Goal: Use online tool/utility: Utilize a website feature to perform a specific function

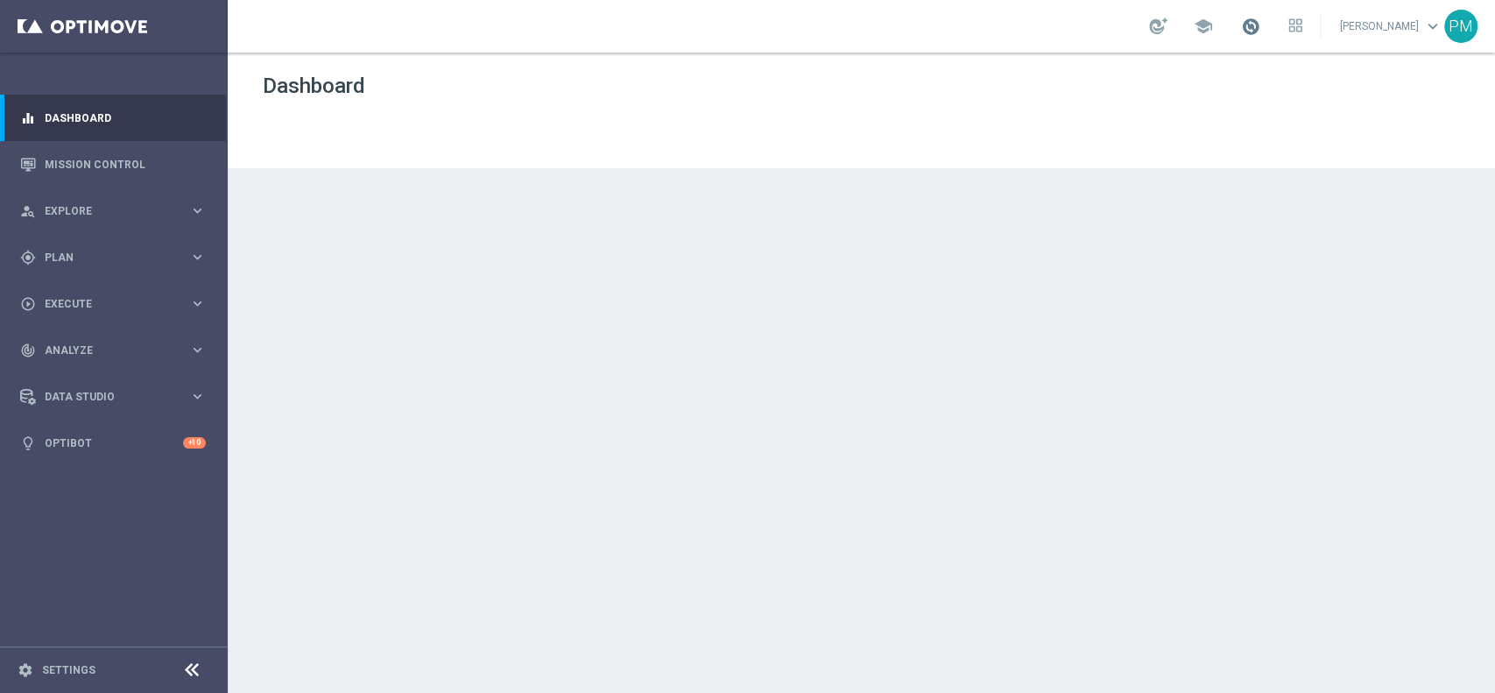
click at [1241, 26] on span at bounding box center [1250, 26] width 19 height 19
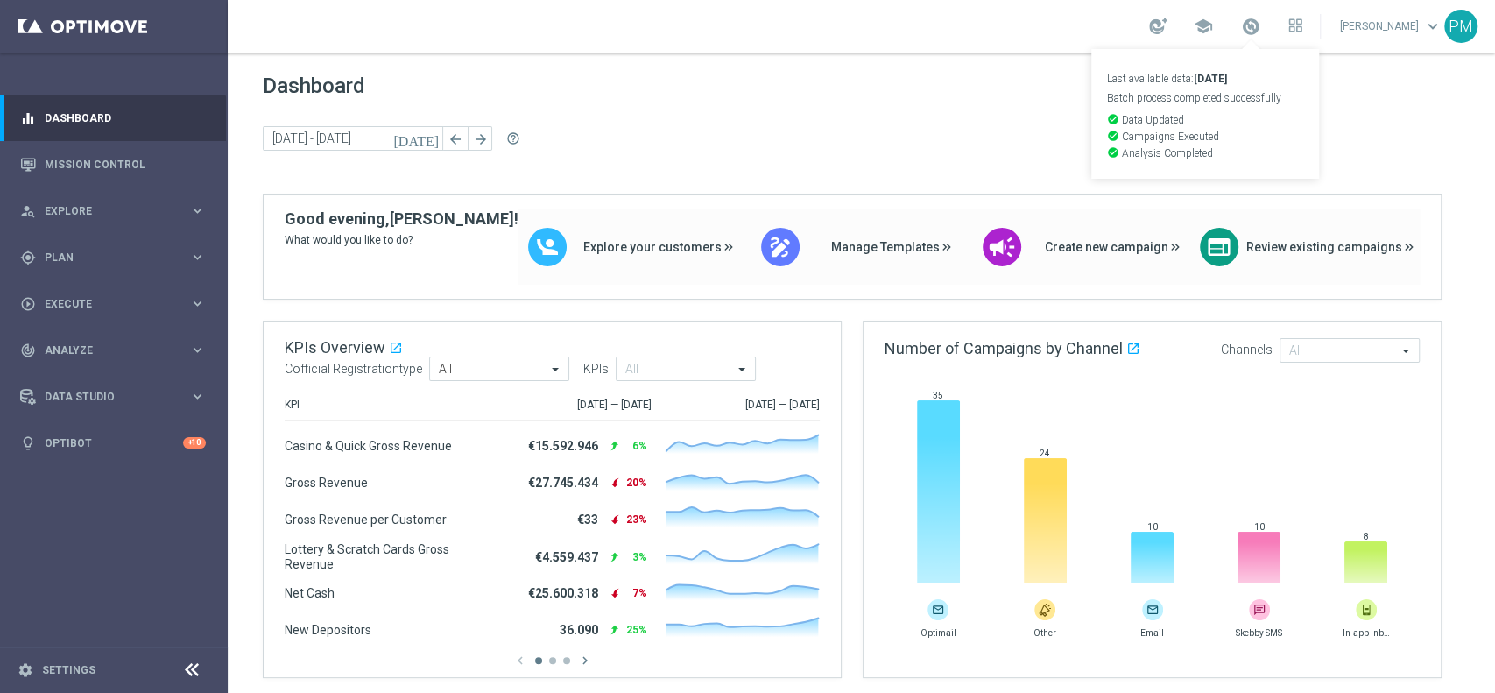
drag, startPoint x: 1009, startPoint y: 16, endPoint x: 975, endPoint y: 25, distance: 34.4
click at [1009, 16] on div "school Last available data: [DATE] Batch process completed successfully check_c…" at bounding box center [861, 26] width 1267 height 53
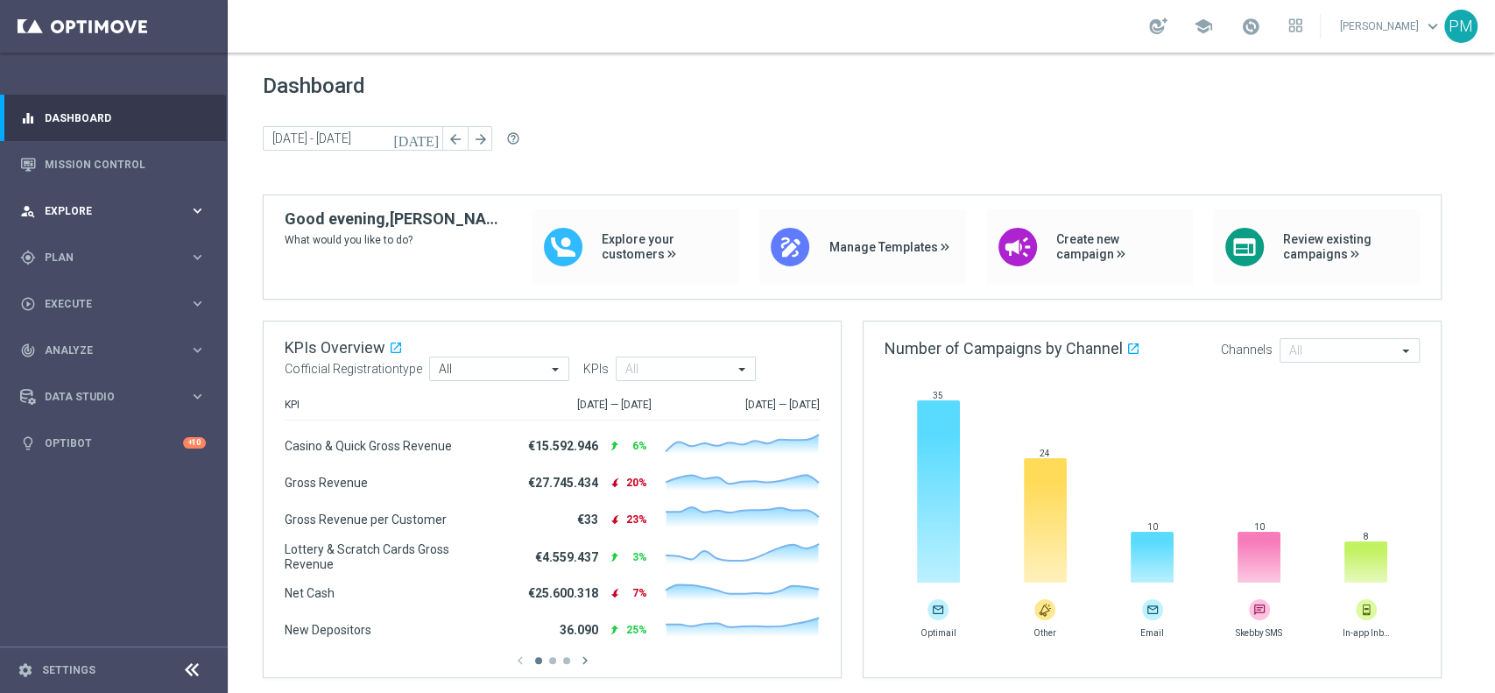
click at [53, 214] on span "Explore" at bounding box center [117, 211] width 144 height 11
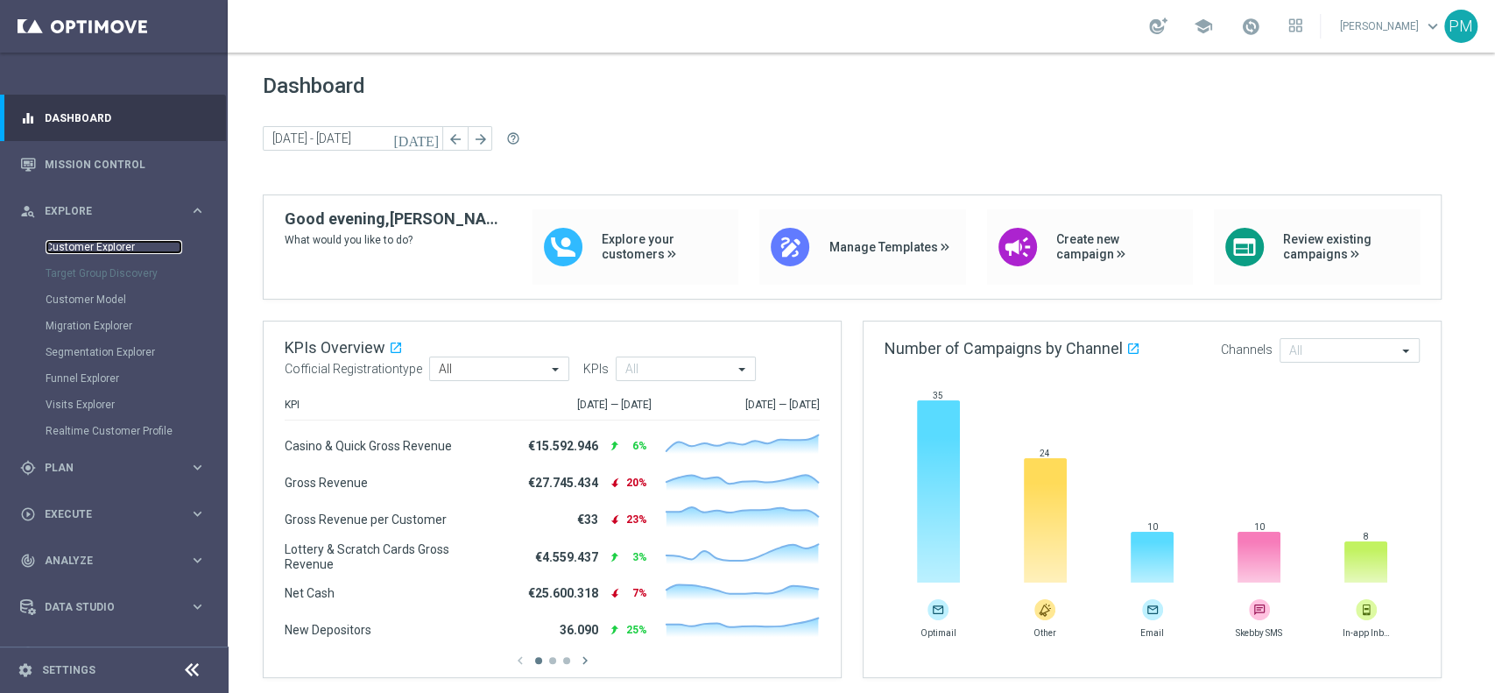
click at [77, 252] on link "Customer Explorer" at bounding box center [114, 247] width 137 height 14
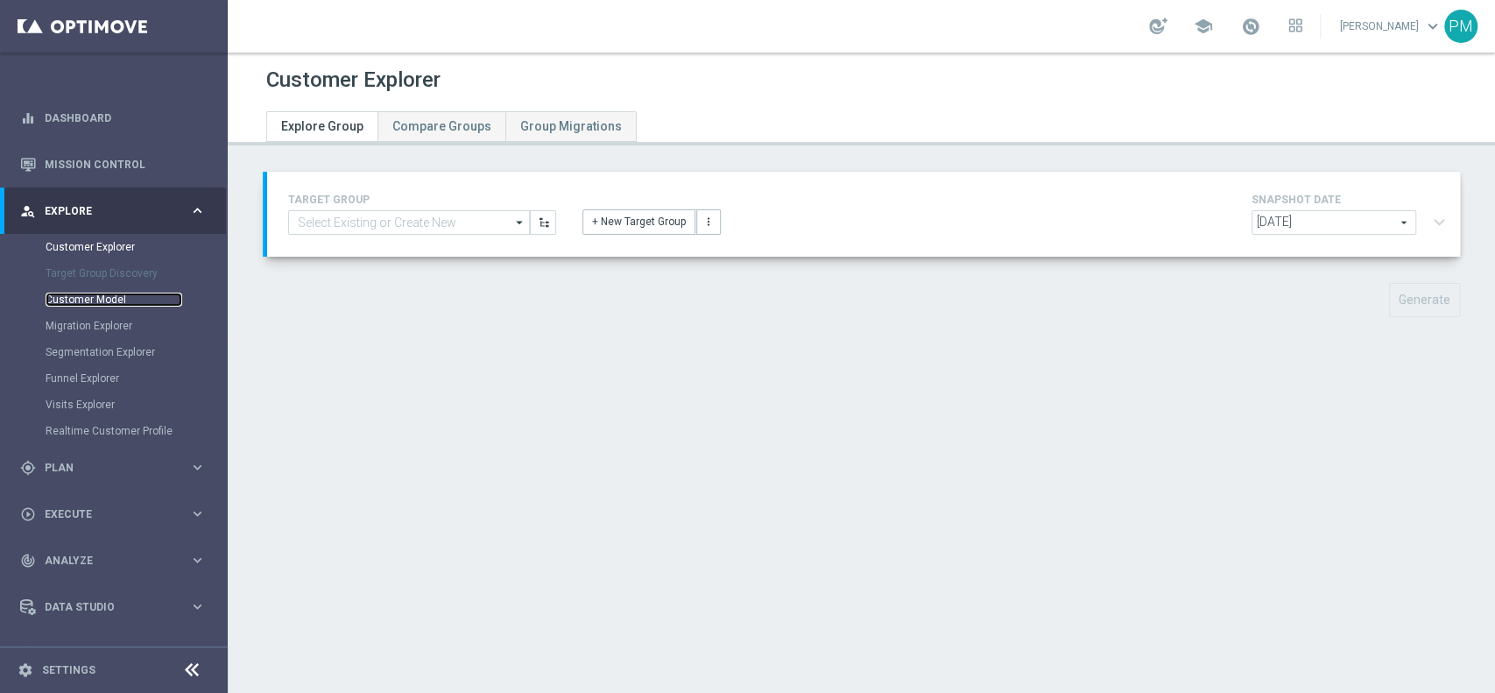
click at [74, 294] on link "Customer Model" at bounding box center [114, 299] width 137 height 14
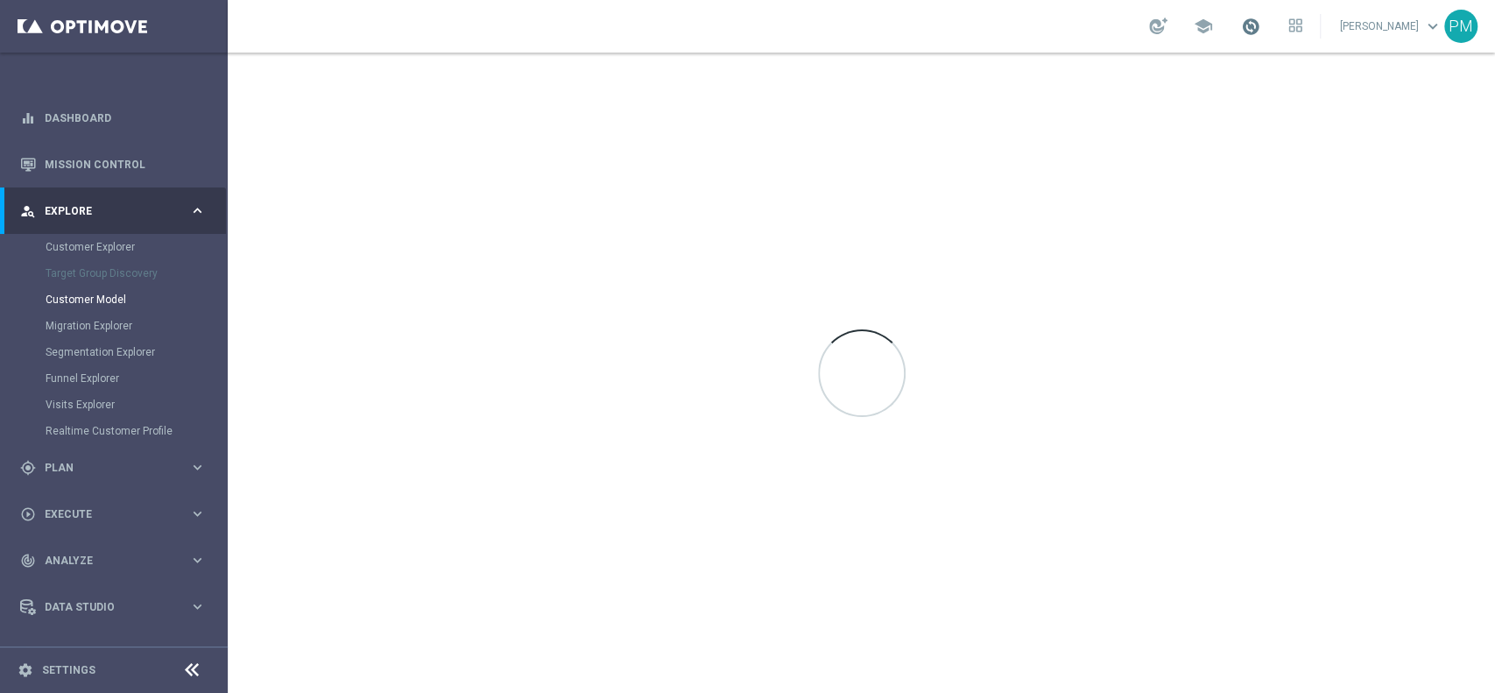
click at [1242, 24] on span at bounding box center [1250, 26] width 19 height 19
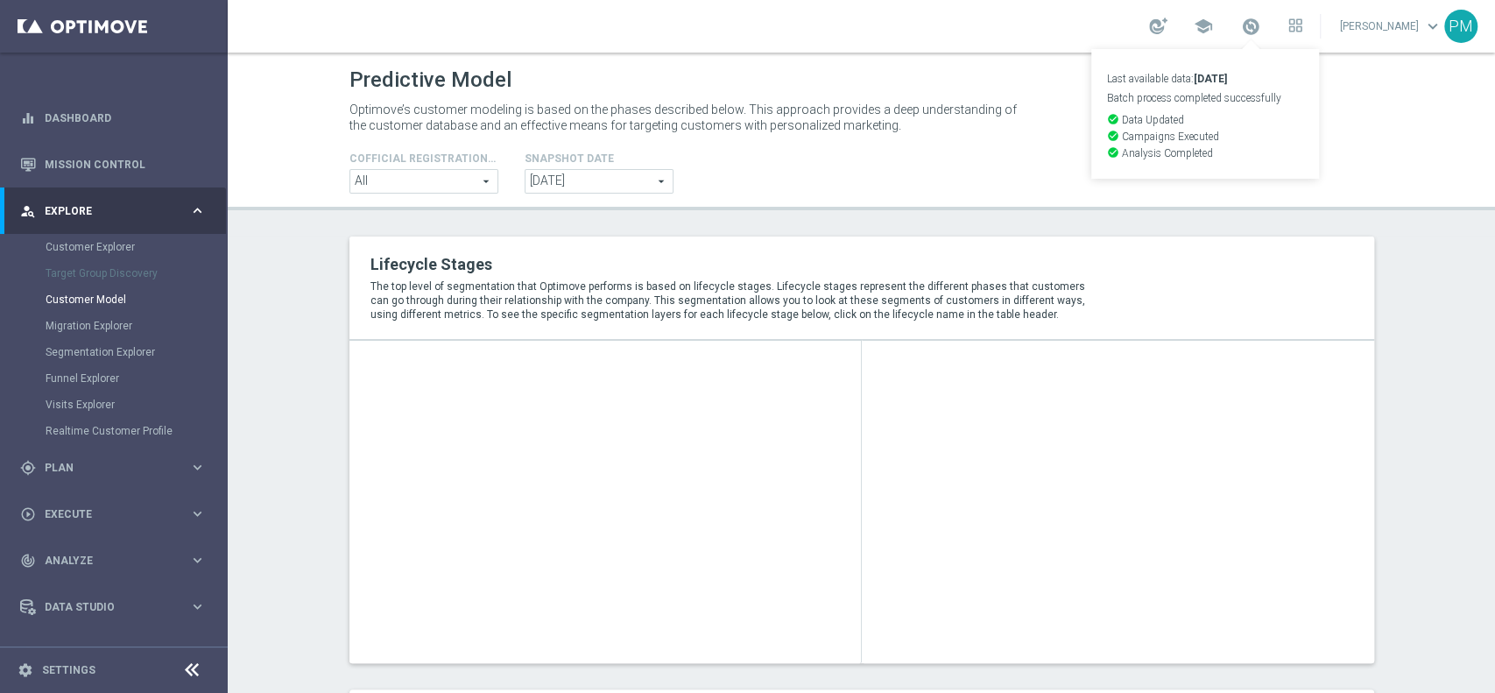
click at [1023, 25] on div "school Last available data: 21 Sep 2025 Batch process completed successfully ch…" at bounding box center [861, 26] width 1267 height 53
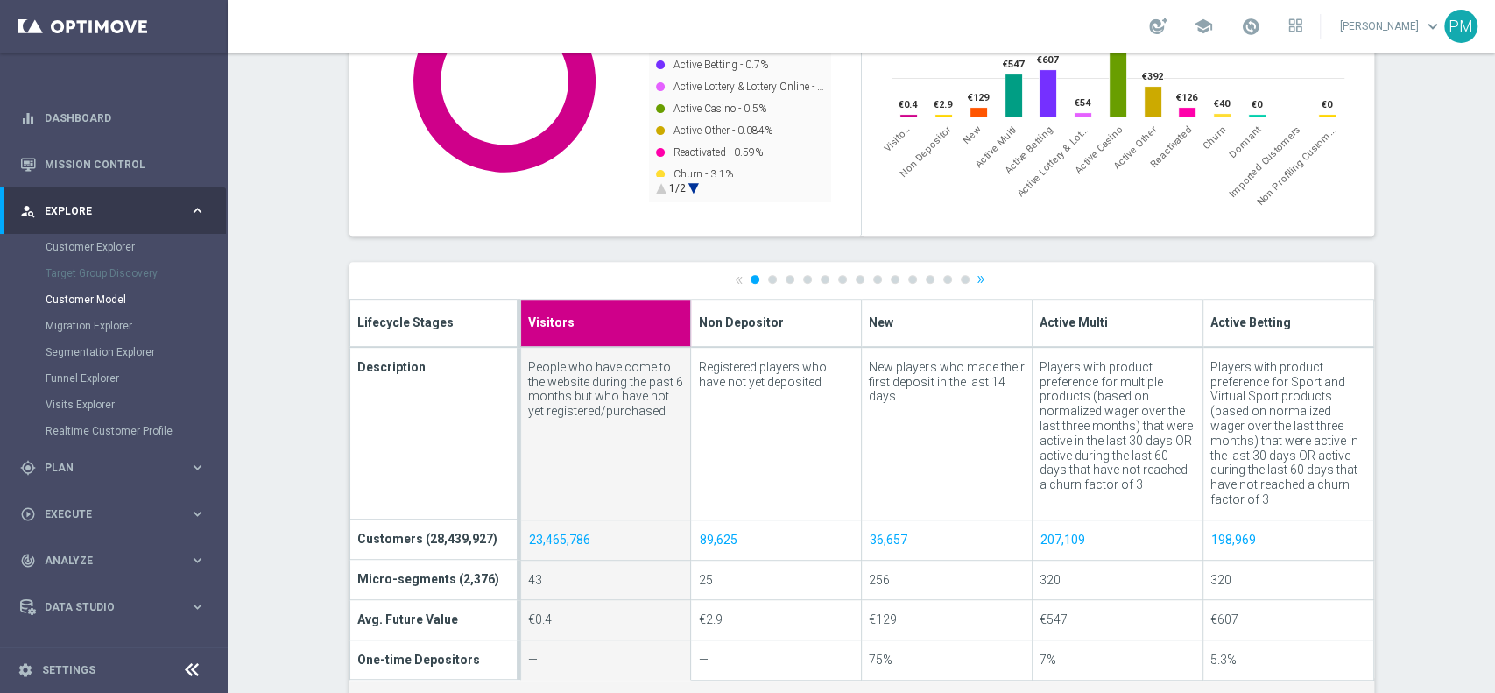
scroll to position [467, 0]
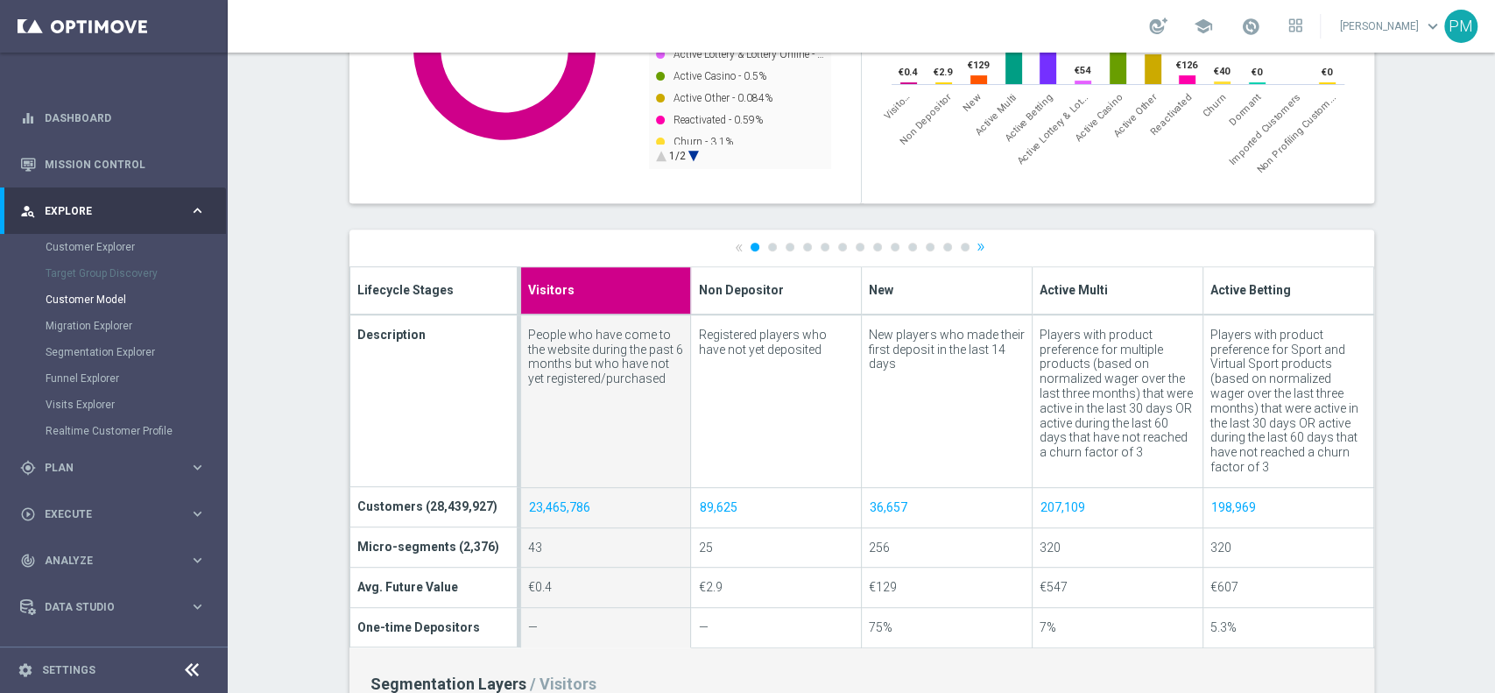
click at [944, 245] on ul "« 1 2 3 4 5 6 7 8 9 10 11 12 13 »" at bounding box center [861, 246] width 253 height 11
click at [943, 245] on link "12" at bounding box center [947, 247] width 9 height 9
type input "Imported Customers"
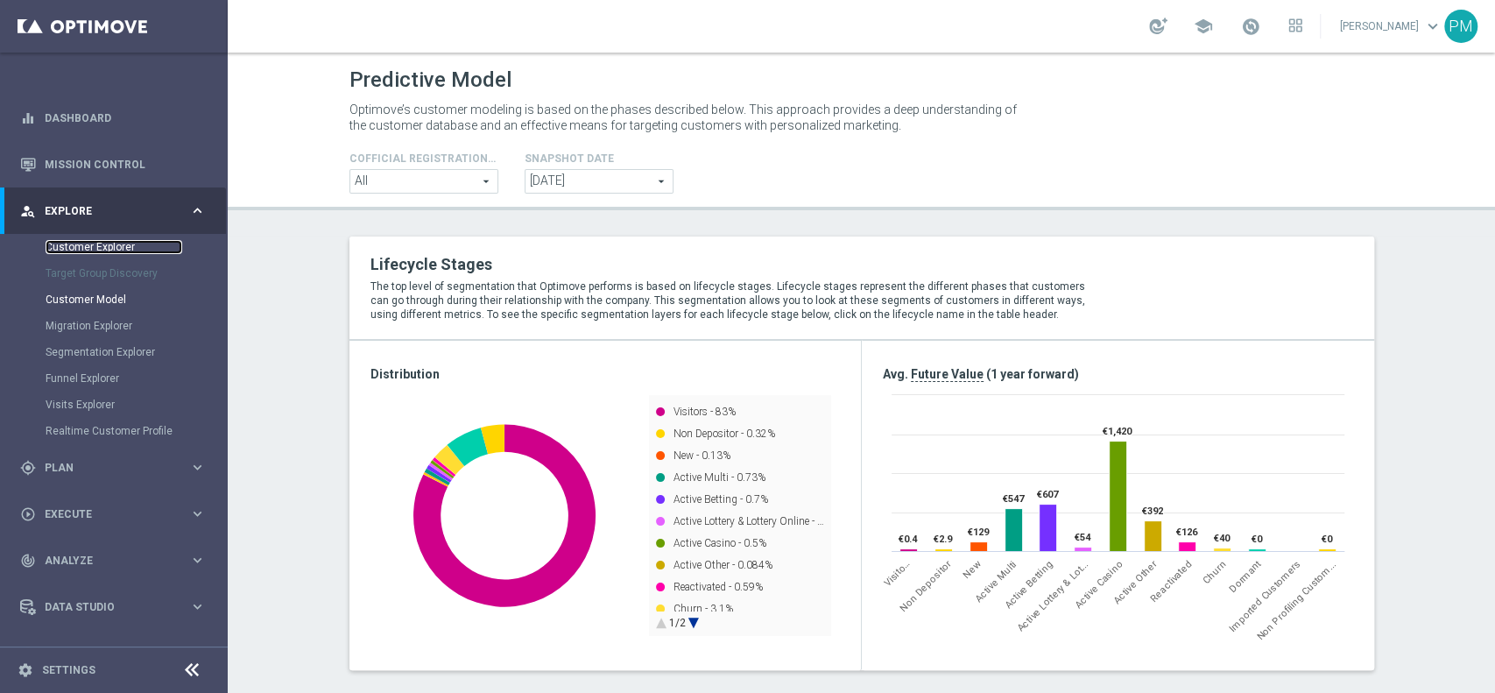
click at [104, 248] on link "Customer Explorer" at bounding box center [114, 247] width 137 height 14
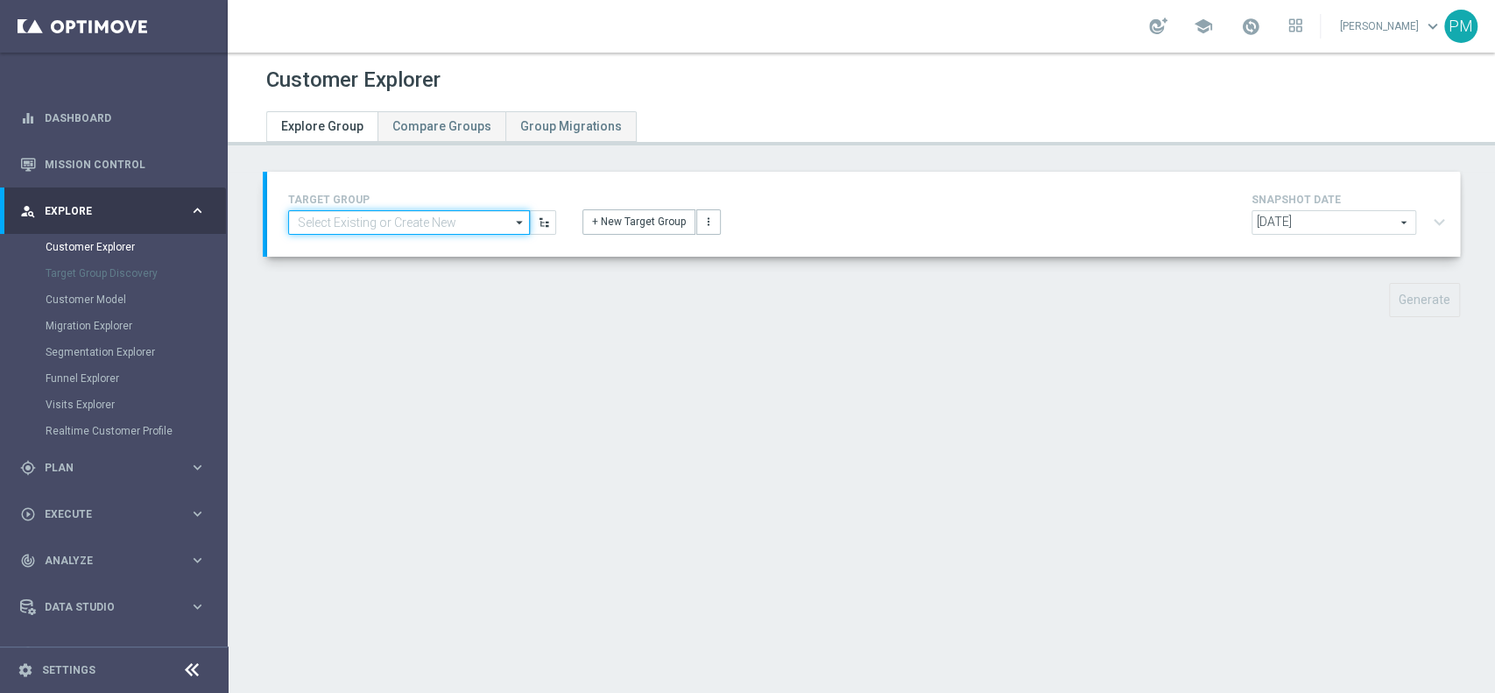
click at [420, 226] on input at bounding box center [409, 222] width 242 height 25
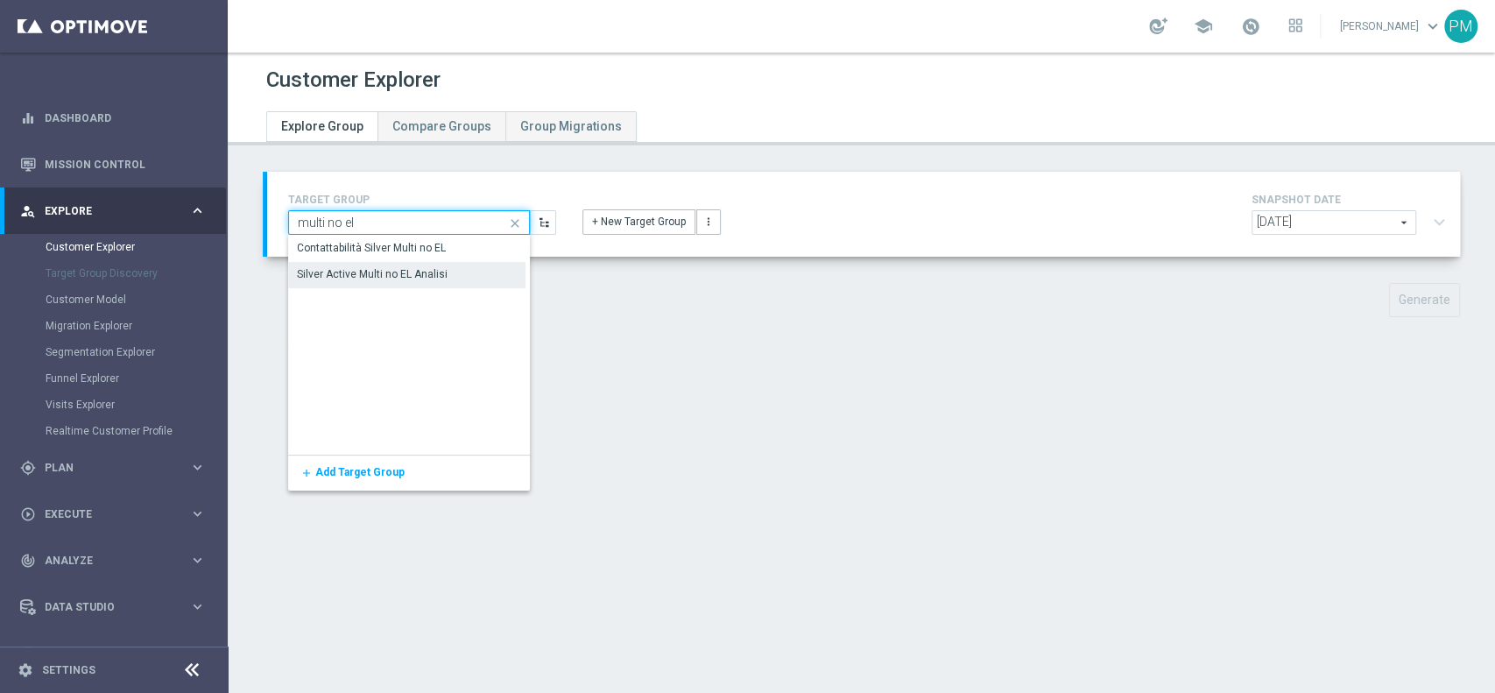
type input "multi no el"
click at [417, 271] on div "Silver Active Multi no EL Analisi" at bounding box center [372, 274] width 151 height 16
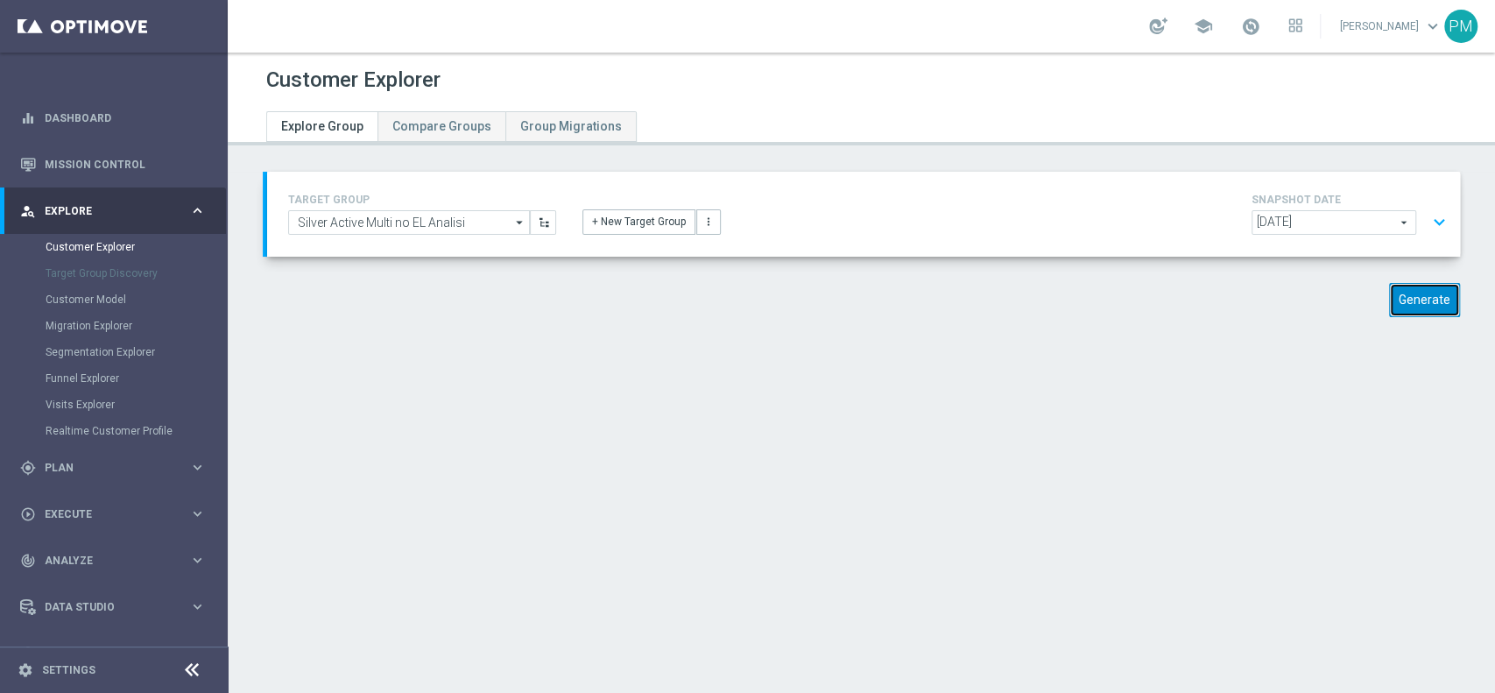
click at [1391, 299] on button "Generate" at bounding box center [1424, 300] width 71 height 34
